Goal: Task Accomplishment & Management: Complete application form

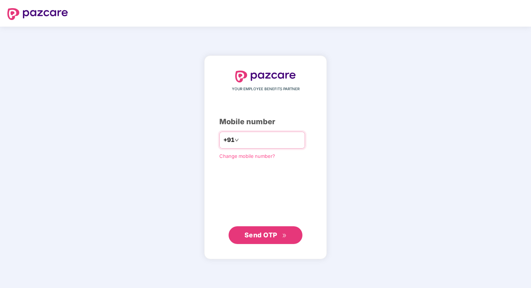
click at [244, 140] on input "number" at bounding box center [271, 140] width 61 height 12
click at [282, 237] on icon "double-right" at bounding box center [284, 235] width 5 height 5
click at [265, 233] on span "Send OTP" at bounding box center [261, 235] width 33 height 8
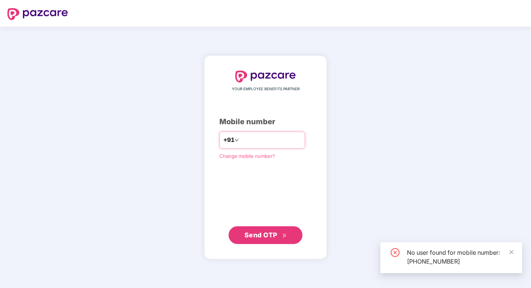
drag, startPoint x: 289, startPoint y: 135, endPoint x: 239, endPoint y: 148, distance: 51.5
click at [239, 148] on div "**********" at bounding box center [262, 140] width 86 height 17
click at [242, 139] on input "**********" at bounding box center [271, 140] width 61 height 12
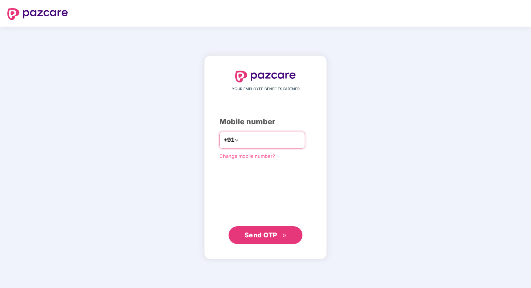
drag, startPoint x: 284, startPoint y: 140, endPoint x: 234, endPoint y: 142, distance: 49.9
click at [234, 142] on div "**********" at bounding box center [262, 140] width 86 height 17
click at [281, 141] on input "**********" at bounding box center [271, 140] width 61 height 12
type input "*"
type input "**********"
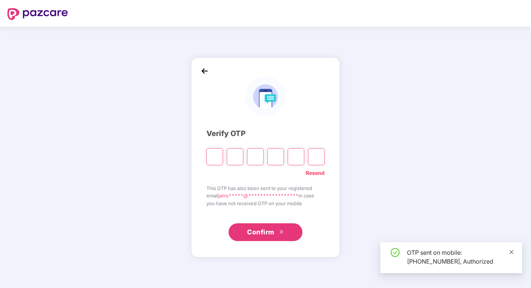
click at [512, 253] on icon "close" at bounding box center [511, 251] width 5 height 5
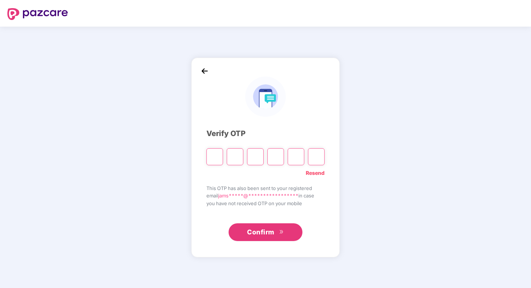
click at [216, 153] on input "Please enter verification code. Digit 1" at bounding box center [215, 156] width 17 height 17
type input "*"
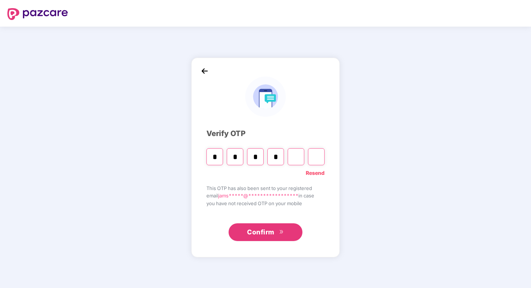
type input "*"
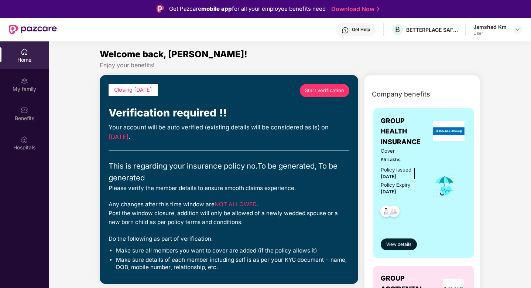
click at [370, 32] on div "Get Help" at bounding box center [361, 30] width 18 height 6
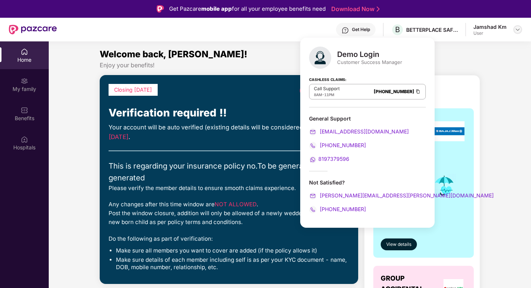
click at [519, 31] on img at bounding box center [518, 30] width 6 height 6
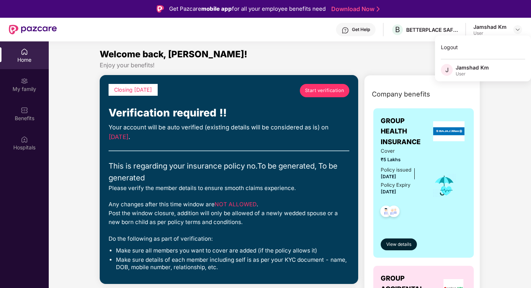
click at [473, 70] on div "Jamshad Km" at bounding box center [472, 67] width 33 height 7
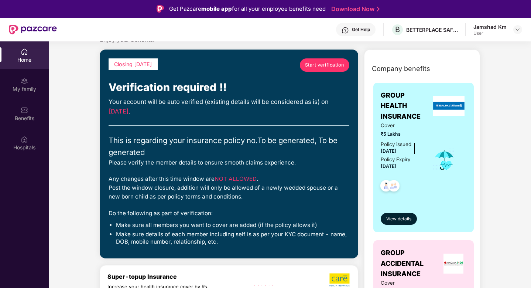
scroll to position [33, 0]
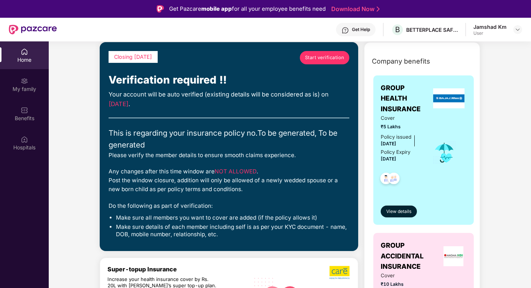
click at [323, 56] on span "Start verification" at bounding box center [324, 57] width 39 height 7
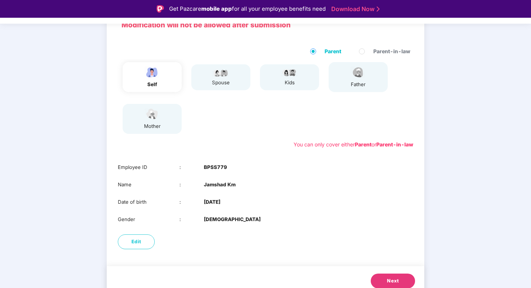
scroll to position [67, 0]
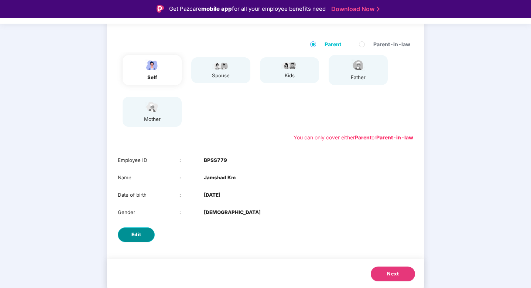
click at [134, 234] on span "Edit" at bounding box center [137, 234] width 10 height 7
select select "****"
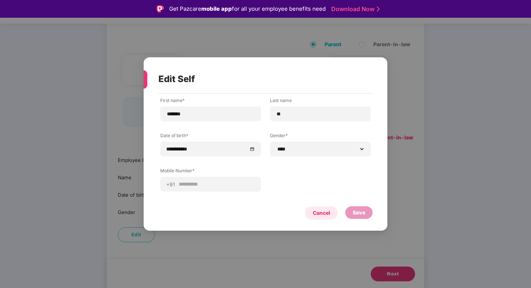
click at [314, 212] on div "Cancel" at bounding box center [321, 213] width 17 height 8
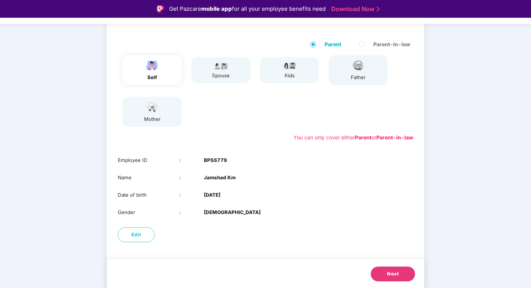
scroll to position [0, 0]
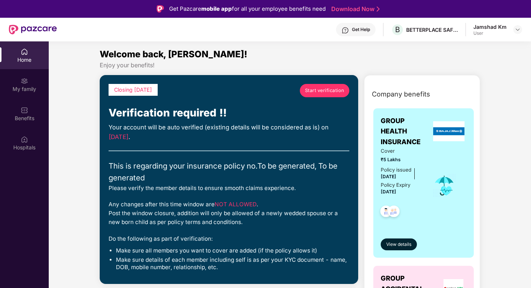
click at [379, 36] on div "Get Help B BETTERPLACE SAFETY SOLUTIONS PRIVATE LIMITED Jamshad Km User" at bounding box center [290, 30] width 466 height 24
click at [362, 30] on div "Get Help" at bounding box center [361, 30] width 18 height 6
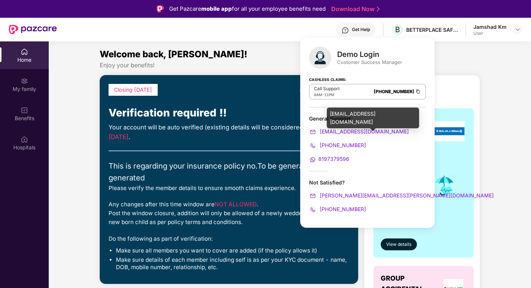
click at [346, 132] on span "support@pazcare.com" at bounding box center [364, 131] width 91 height 6
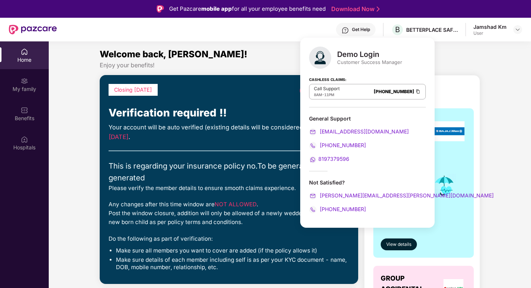
click at [334, 159] on span "8197379596" at bounding box center [334, 159] width 31 height 6
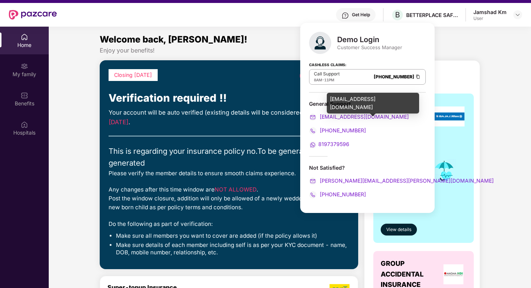
click at [337, 118] on span "support@pazcare.com" at bounding box center [364, 116] width 91 height 6
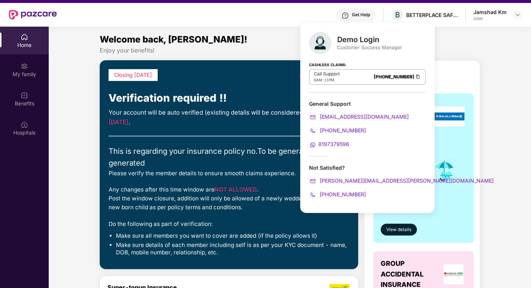
click at [252, 44] on div "Welcome back, [PERSON_NAME]!" at bounding box center [290, 40] width 381 height 14
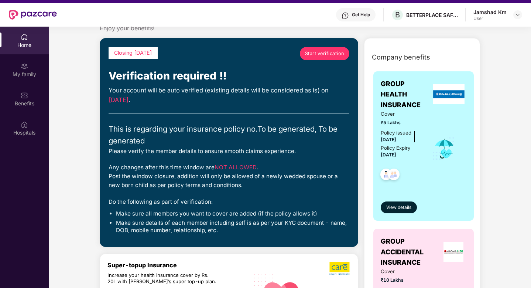
scroll to position [23, 0]
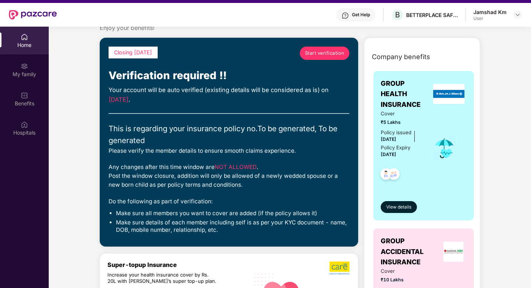
click at [332, 51] on span "Start verification" at bounding box center [324, 53] width 39 height 7
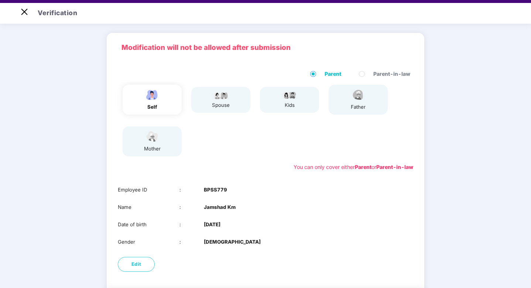
scroll to position [23, 0]
click at [240, 101] on div "spouse" at bounding box center [220, 100] width 59 height 26
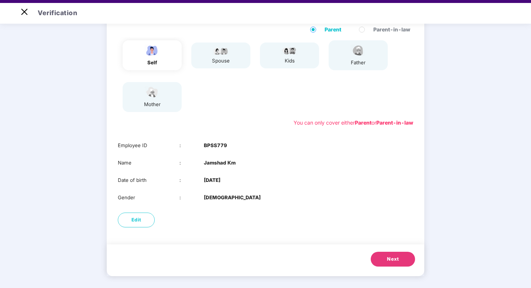
click at [397, 258] on span "Next" at bounding box center [393, 258] width 12 height 7
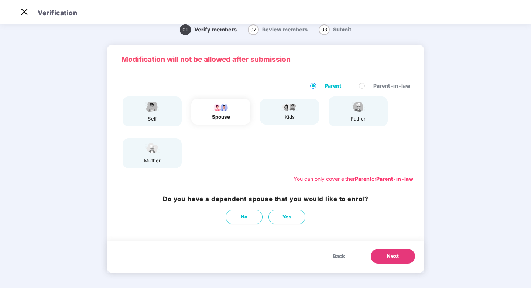
scroll to position [8, 0]
click at [277, 218] on button "Yes" at bounding box center [287, 217] width 37 height 15
select select "******"
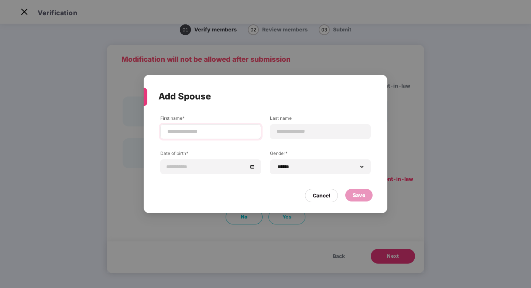
click at [211, 138] on div at bounding box center [210, 131] width 101 height 15
click at [199, 130] on input at bounding box center [211, 131] width 88 height 8
type input "*"
type input "****"
type input "******"
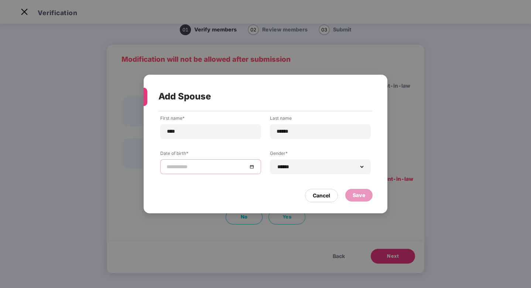
click at [192, 164] on input at bounding box center [207, 167] width 81 height 8
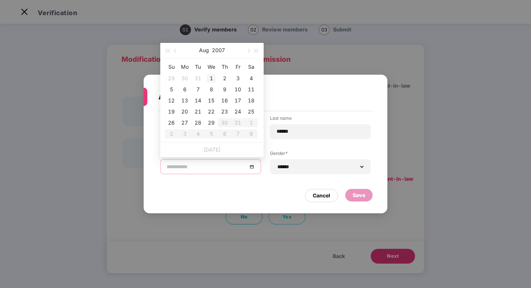
type input "**********"
click at [218, 53] on button "2007" at bounding box center [218, 50] width 13 height 15
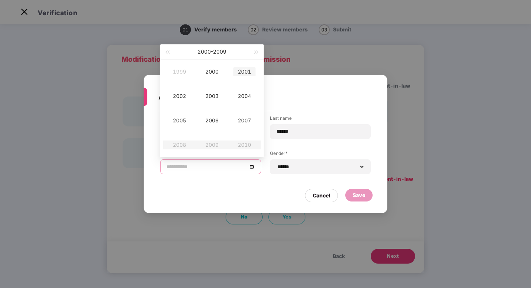
type input "**********"
click at [244, 69] on div "2001" at bounding box center [245, 71] width 22 height 9
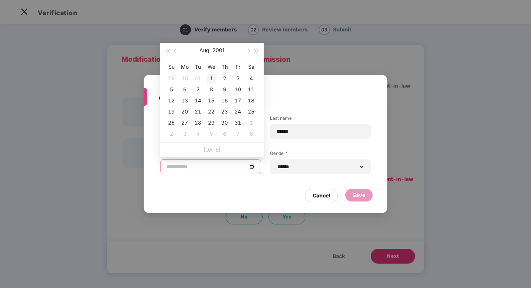
type input "**********"
click at [176, 50] on span "button" at bounding box center [176, 51] width 4 height 4
type input "**********"
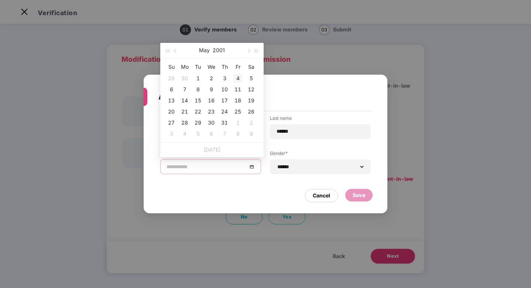
click at [238, 79] on div "4" at bounding box center [238, 78] width 9 height 9
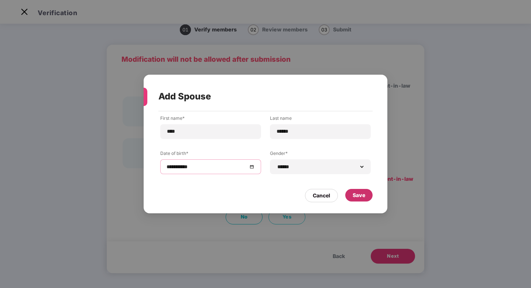
click at [357, 194] on div "Save" at bounding box center [359, 195] width 13 height 8
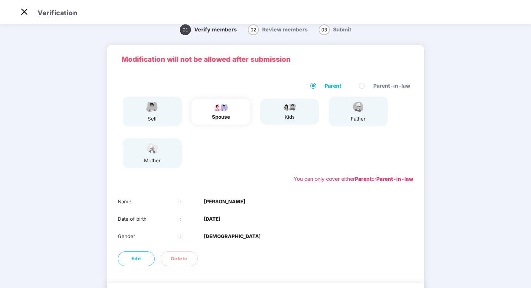
scroll to position [50, 0]
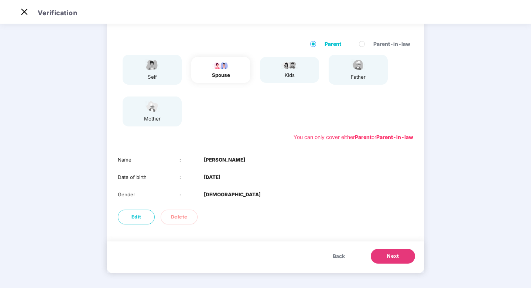
click at [389, 253] on span "Next" at bounding box center [393, 255] width 12 height 7
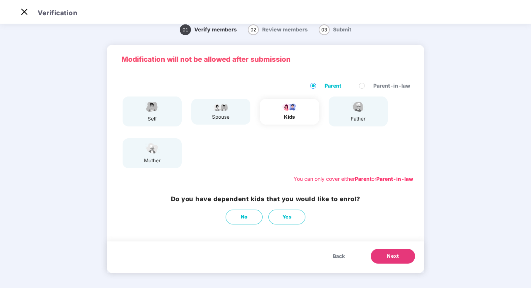
scroll to position [8, 0]
click at [250, 215] on button "No" at bounding box center [244, 217] width 37 height 15
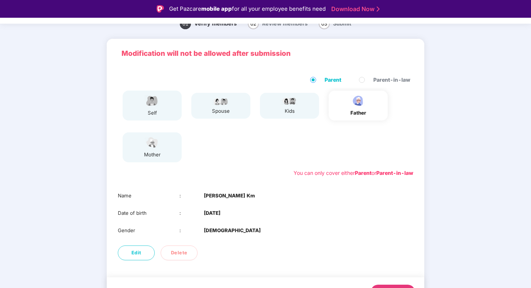
scroll to position [50, 0]
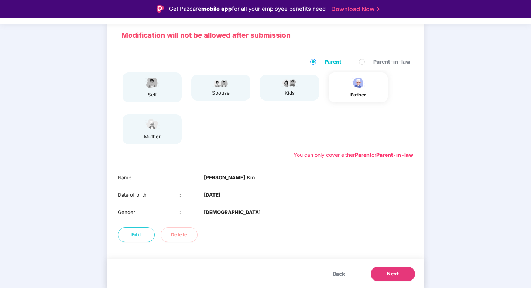
click at [400, 268] on button "Next" at bounding box center [393, 273] width 44 height 15
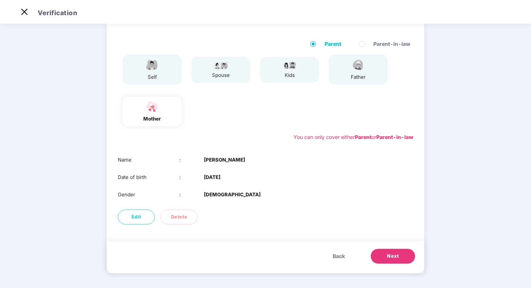
click at [391, 256] on span "Next" at bounding box center [393, 255] width 12 height 7
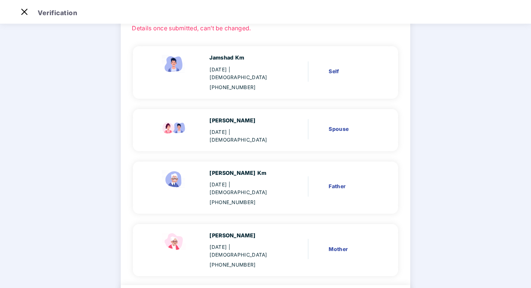
scroll to position [76, 0]
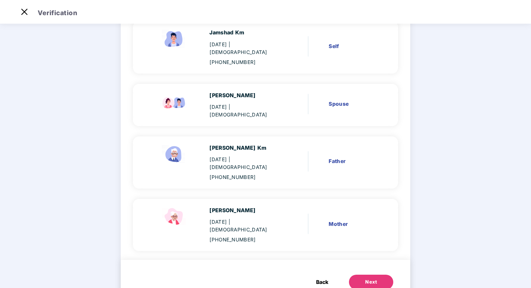
click at [375, 275] on button "Next" at bounding box center [371, 282] width 44 height 15
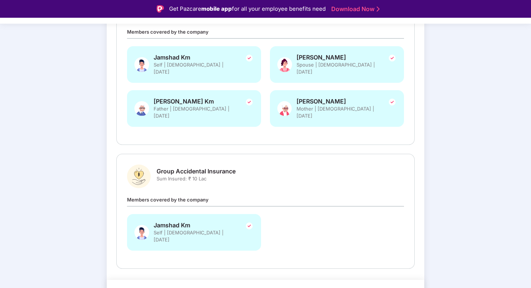
scroll to position [18, 0]
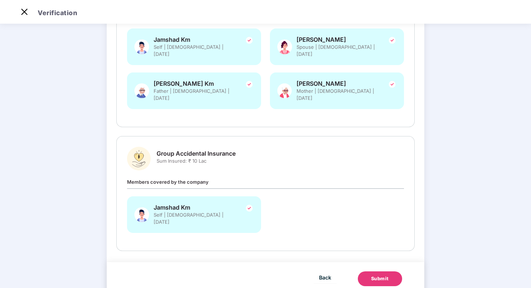
click at [381, 275] on div "Submit" at bounding box center [380, 278] width 18 height 7
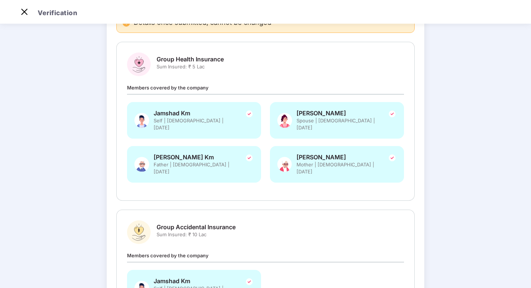
scroll to position [143, 0]
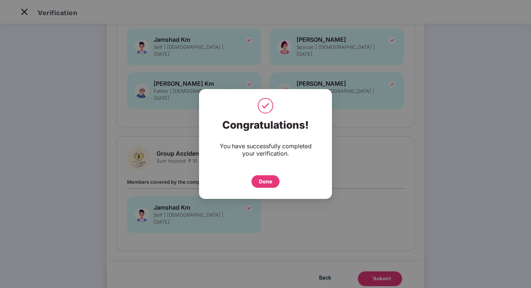
click at [269, 179] on div "Done" at bounding box center [265, 181] width 13 height 8
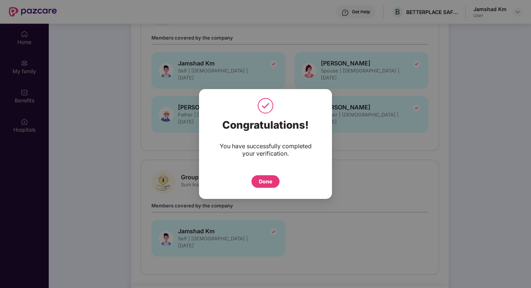
scroll to position [41, 0]
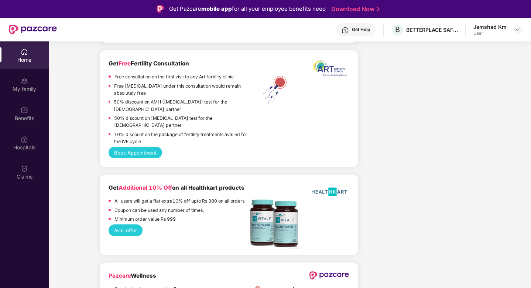
scroll to position [41, 0]
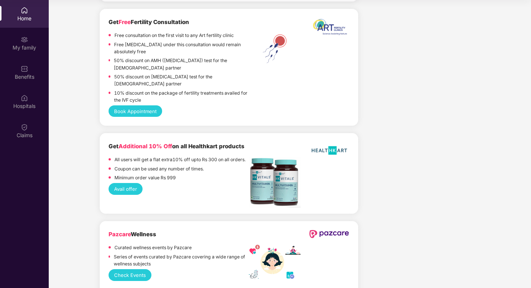
click at [129, 269] on button "Check Events" at bounding box center [130, 274] width 43 height 11
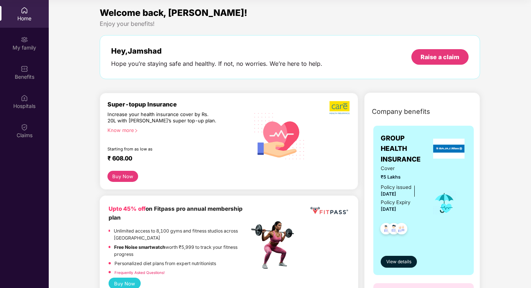
scroll to position [0, 0]
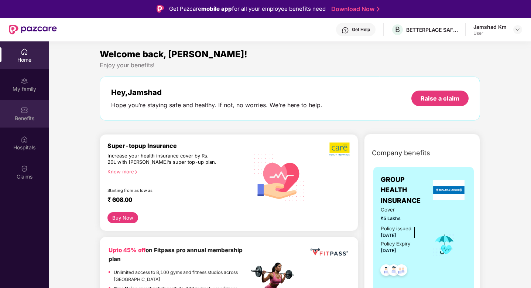
click at [29, 114] on div "Benefits" at bounding box center [24, 114] width 49 height 28
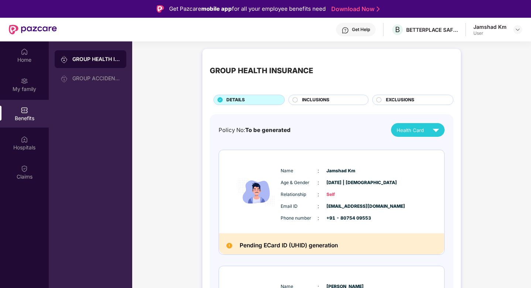
click at [316, 103] on span "INCLUSIONS" at bounding box center [315, 99] width 27 height 7
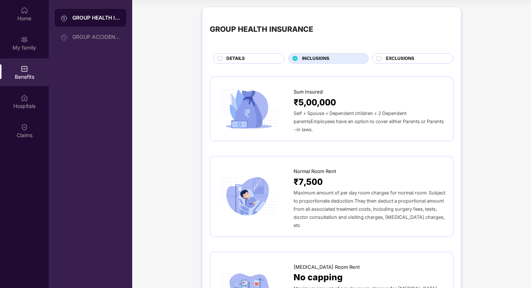
click at [391, 59] on span "EXCLUSIONS" at bounding box center [400, 58] width 28 height 7
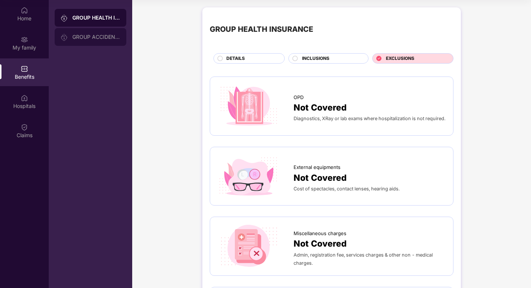
click at [117, 45] on div "GROUP ACCIDENTAL INSURANCE" at bounding box center [91, 37] width 72 height 18
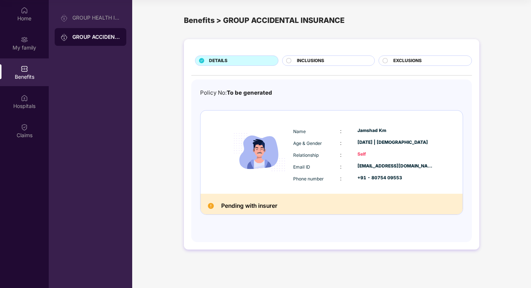
click at [310, 58] on span "INCLUSIONS" at bounding box center [310, 60] width 27 height 7
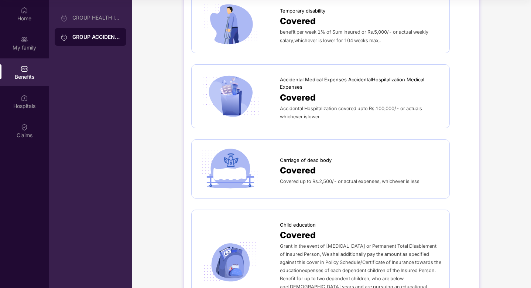
scroll to position [310, 0]
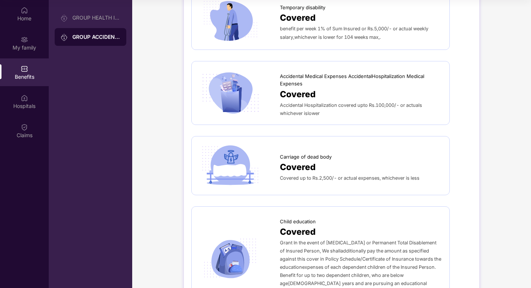
click at [319, 98] on div "Covered" at bounding box center [361, 94] width 162 height 13
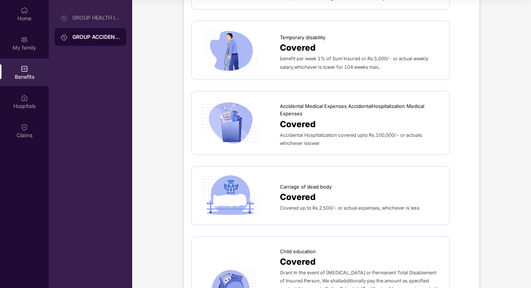
scroll to position [0, 0]
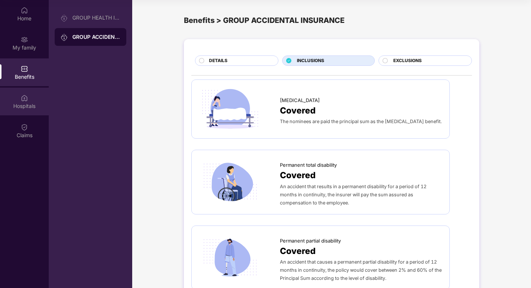
click at [30, 98] on div "Hospitals" at bounding box center [24, 102] width 49 height 28
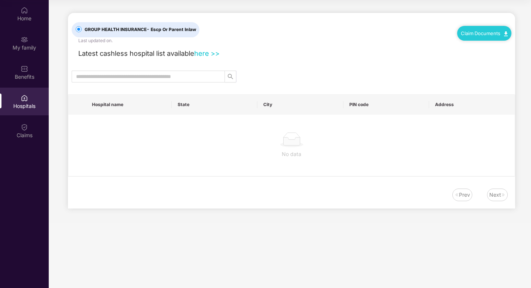
scroll to position [37, 0]
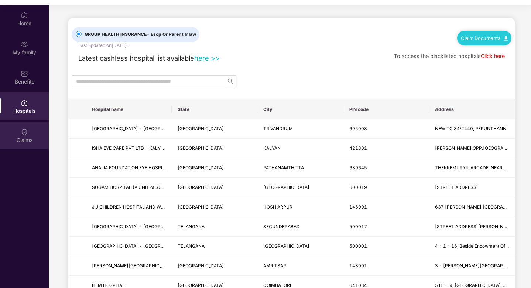
click at [27, 128] on img at bounding box center [24, 131] width 7 height 7
